Goal: Task Accomplishment & Management: Manage account settings

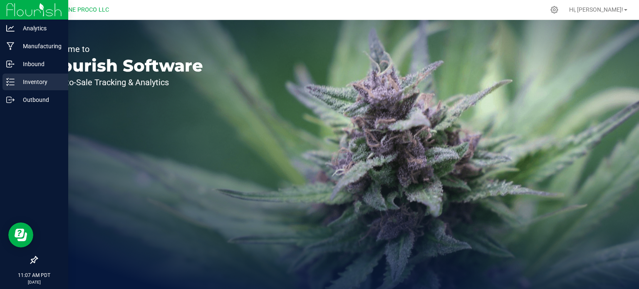
click at [10, 81] on icon at bounding box center [10, 82] width 8 height 8
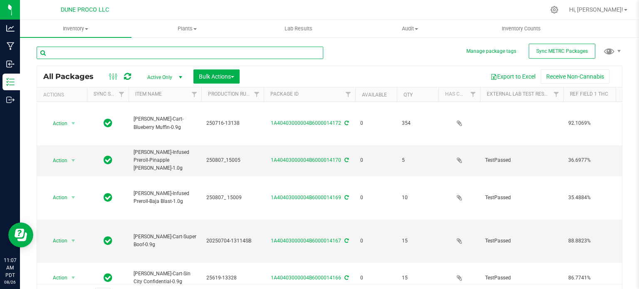
click at [133, 52] on input "text" at bounding box center [180, 53] width 287 height 12
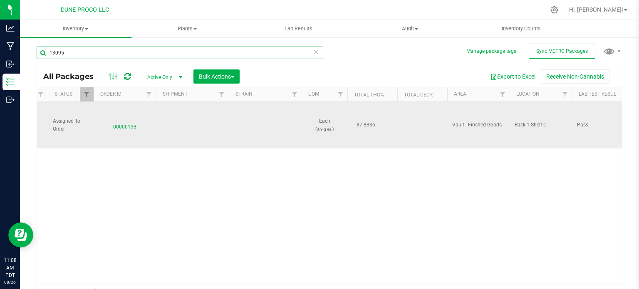
scroll to position [0, 734]
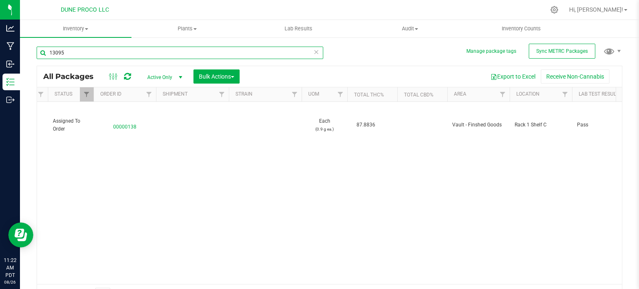
click at [93, 51] on input "13095" at bounding box center [180, 53] width 287 height 12
type input "15016"
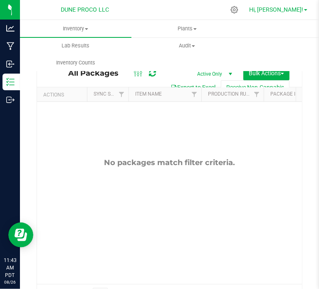
click at [306, 10] on span at bounding box center [305, 10] width 3 height 2
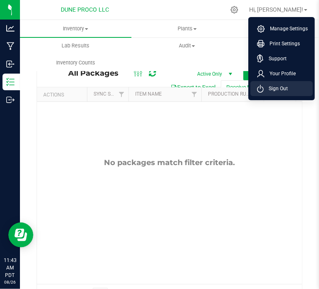
click at [291, 87] on li "Sign Out" at bounding box center [282, 88] width 62 height 15
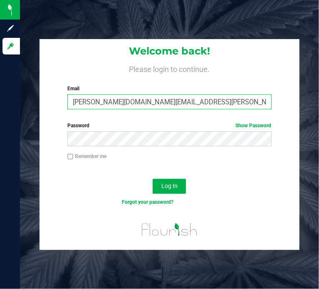
click at [127, 102] on input "[PERSON_NAME][DOMAIN_NAME][EMAIL_ADDRESS][PERSON_NAME][DOMAIN_NAME]" at bounding box center [169, 101] width 204 height 15
type input "[PERSON_NAME][EMAIL_ADDRESS][PERSON_NAME][DOMAIN_NAME]"
click at [153, 179] on button "Log In" at bounding box center [169, 186] width 33 height 15
